Goal: Task Accomplishment & Management: Use online tool/utility

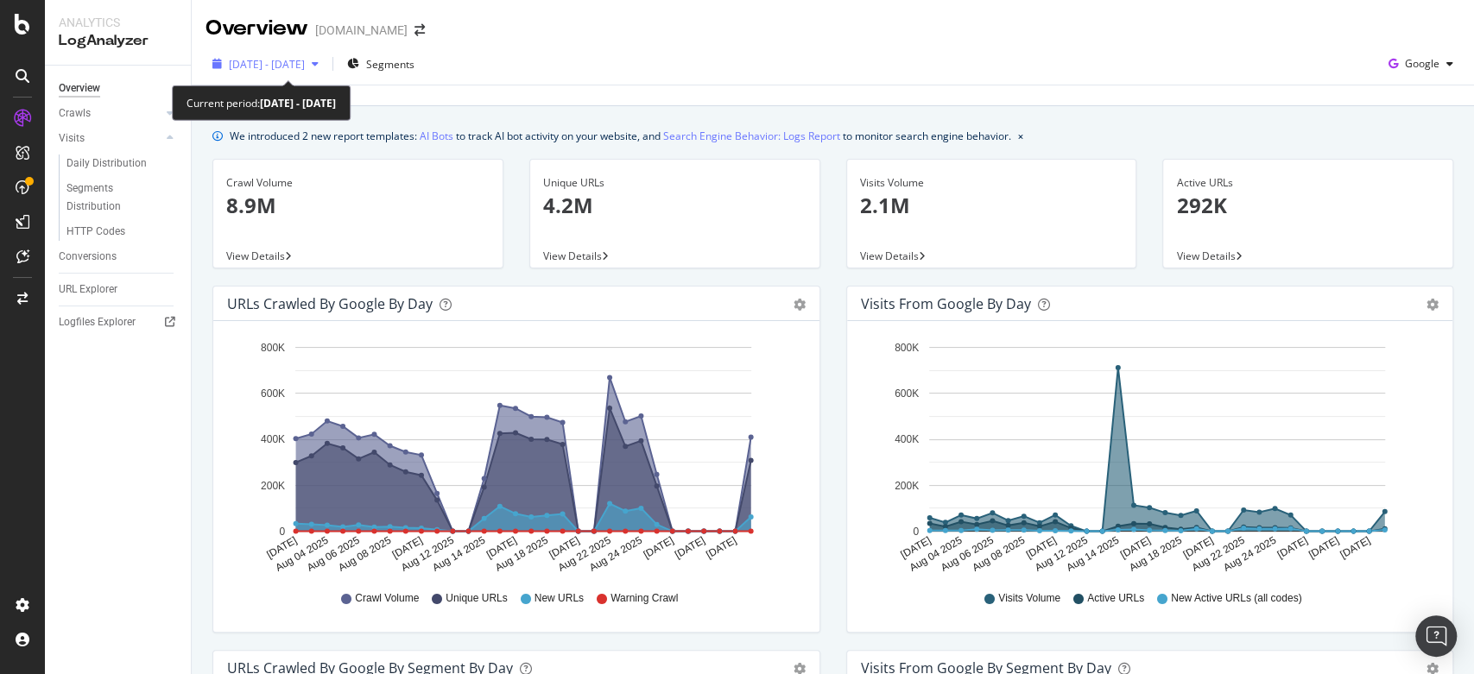
click at [305, 61] on span "2025 Aug. 2nd - Aug. 31st" at bounding box center [267, 64] width 76 height 15
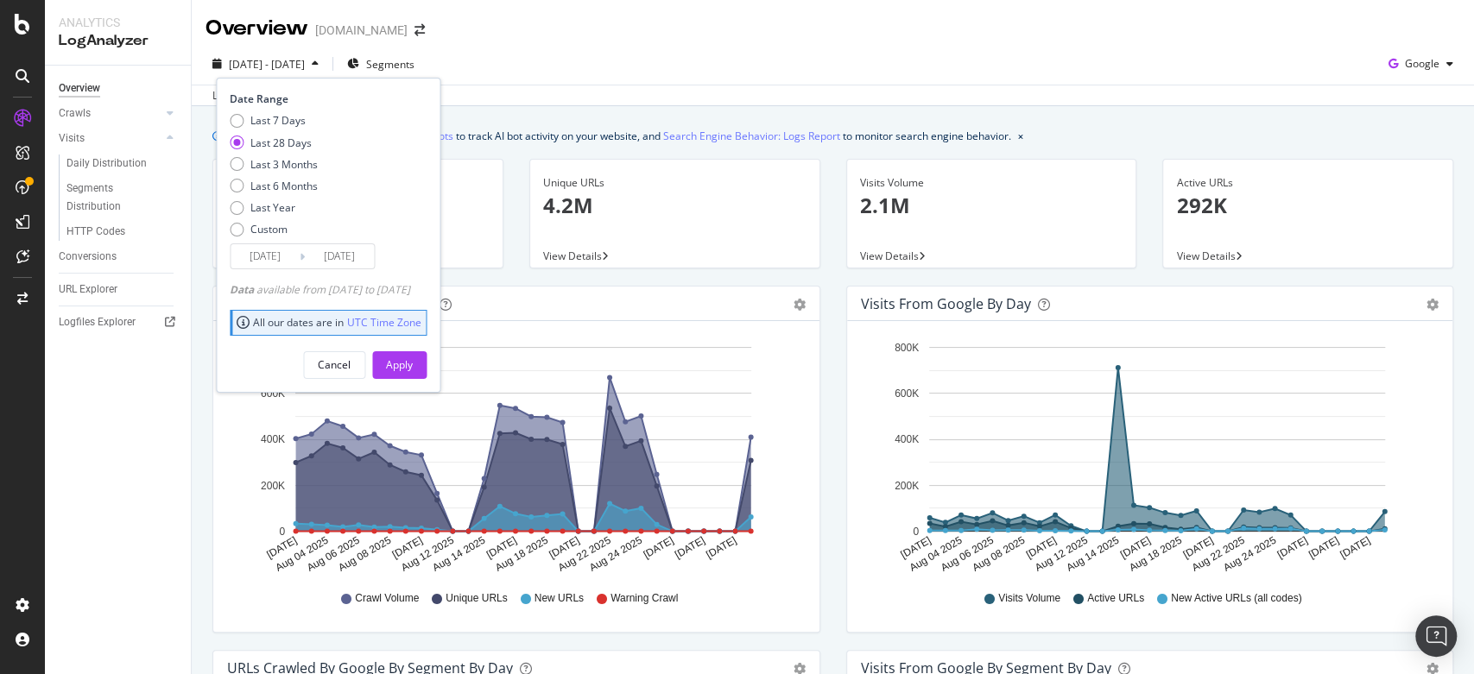
click at [288, 137] on div "Last 28 Days" at bounding box center [280, 143] width 61 height 15
click at [427, 365] on button "Apply" at bounding box center [399, 365] width 54 height 28
